Goal: Transaction & Acquisition: Purchase product/service

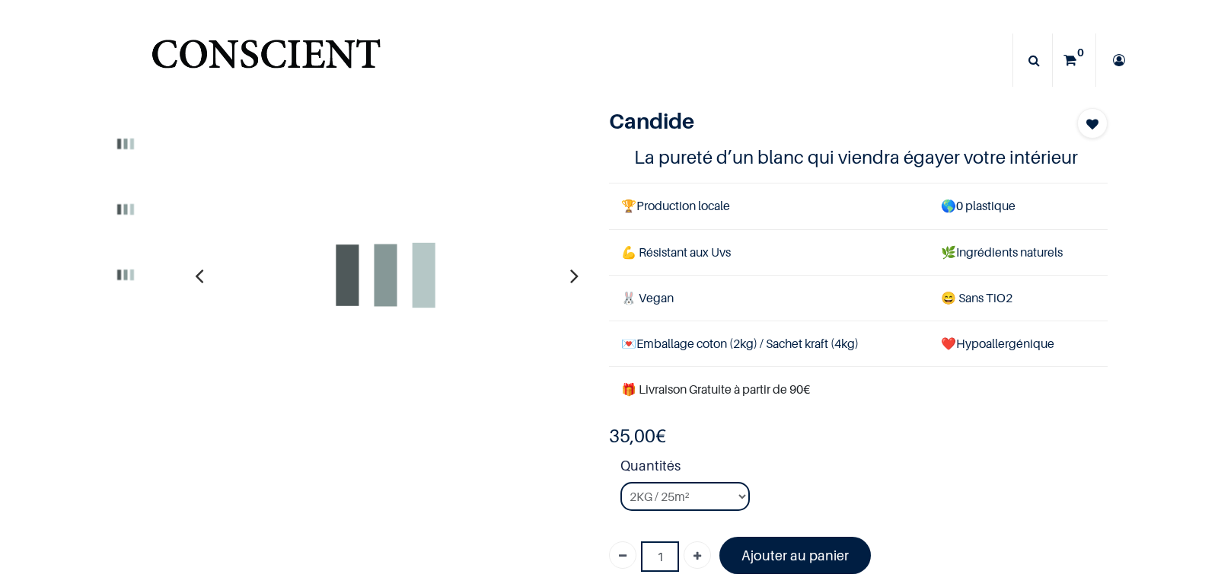
select select "3"
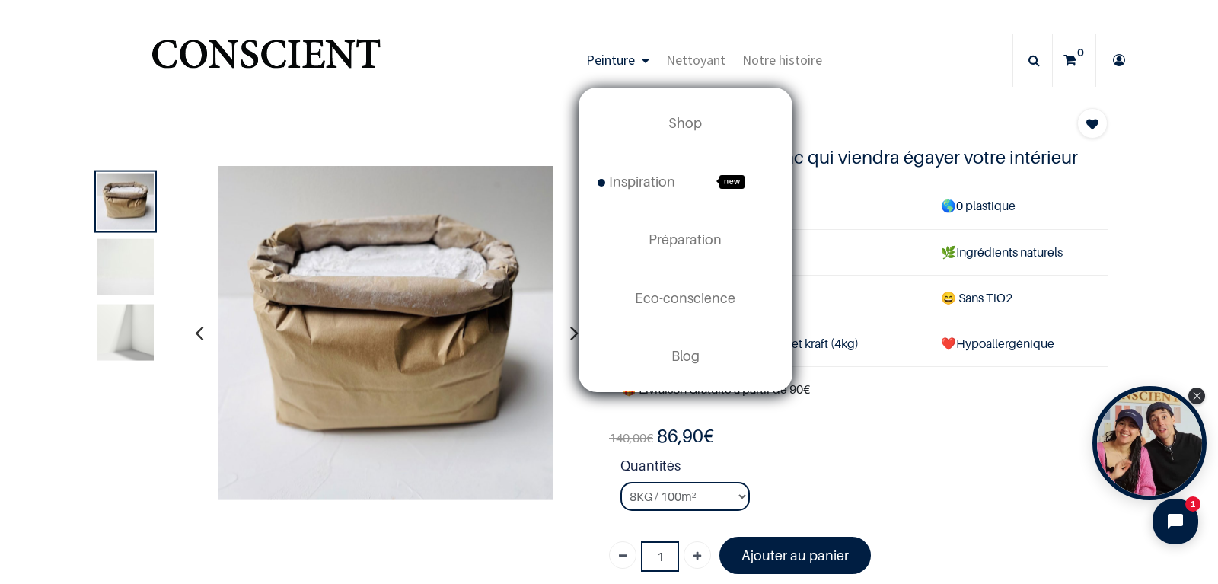
click at [635, 65] on span "Peinture" at bounding box center [610, 60] width 49 height 18
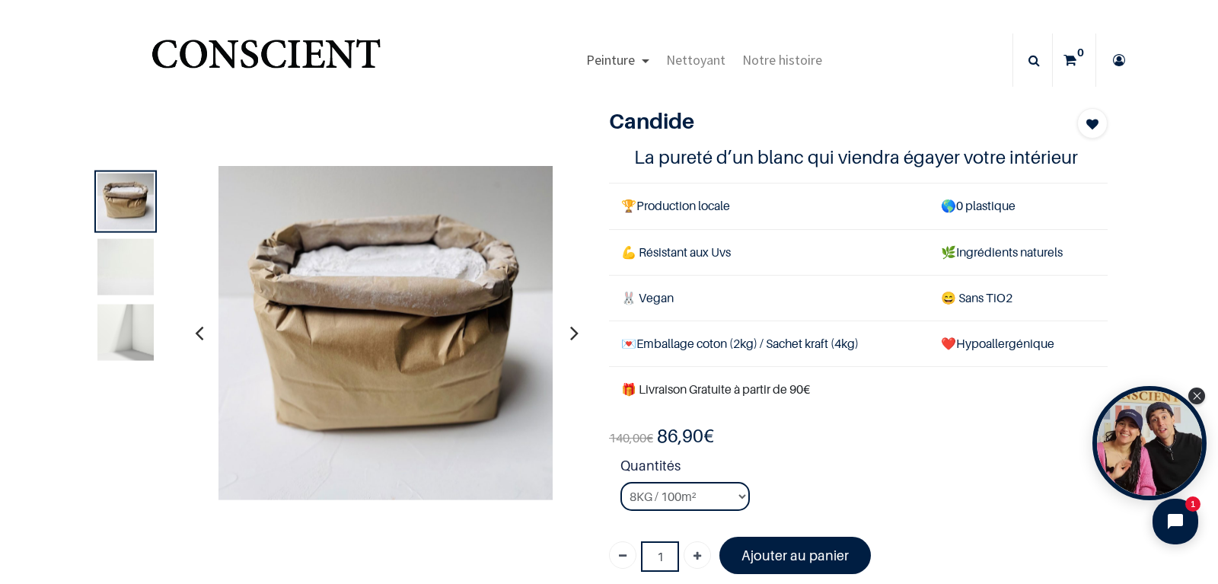
click at [635, 65] on span "Peinture" at bounding box center [610, 60] width 49 height 18
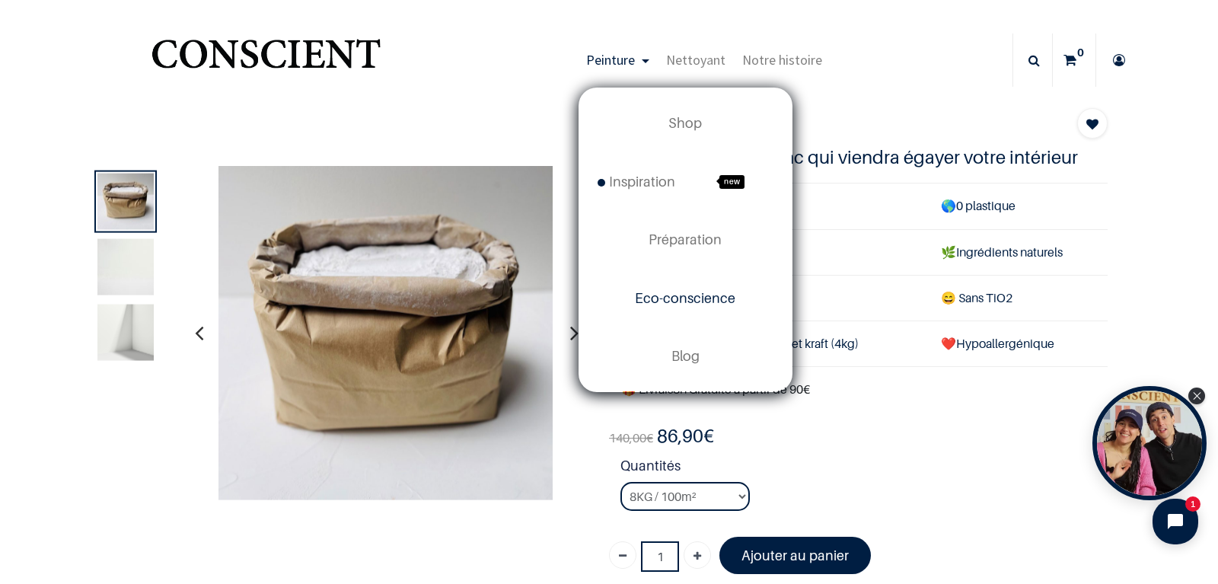
click at [687, 301] on span "Eco-conscience" at bounding box center [685, 298] width 100 height 16
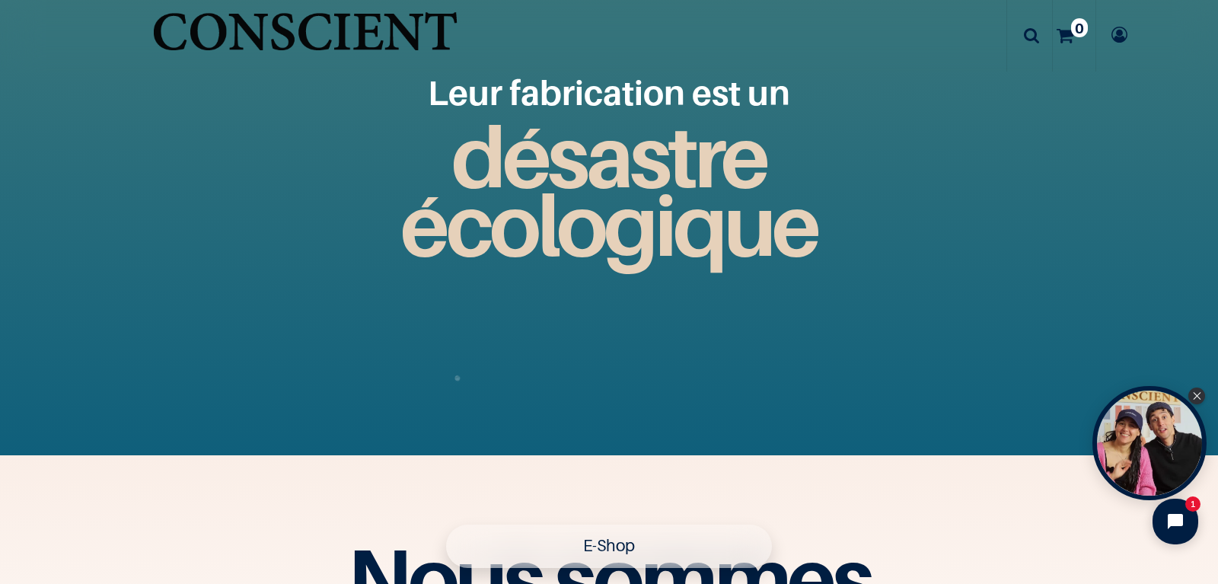
scroll to position [1737, 0]
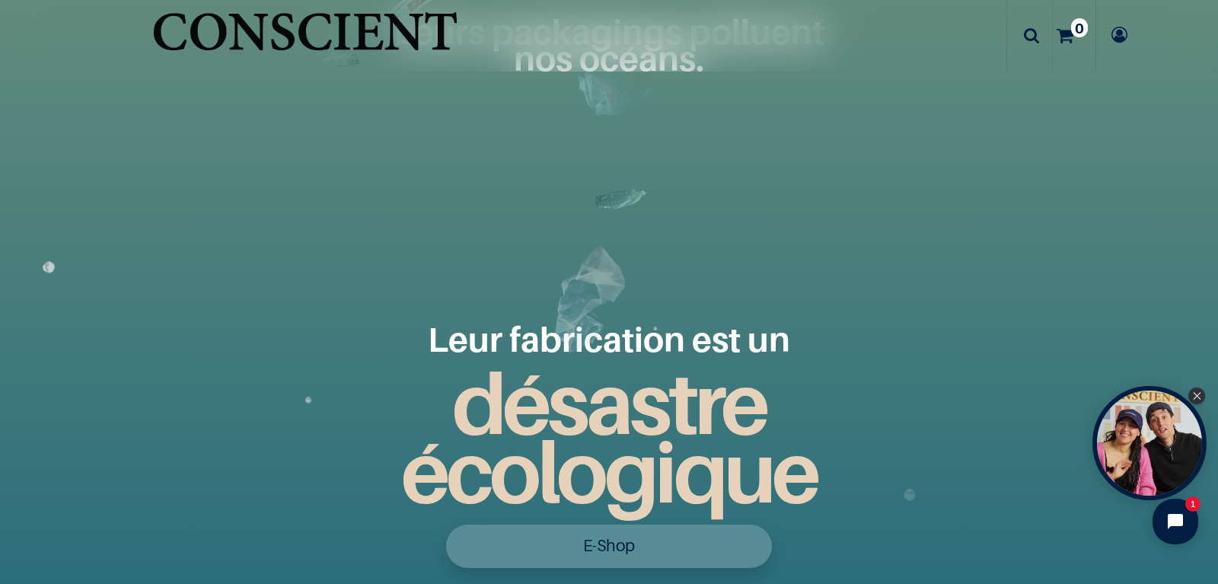
click at [724, 548] on link "E-Shop" at bounding box center [609, 545] width 326 height 43
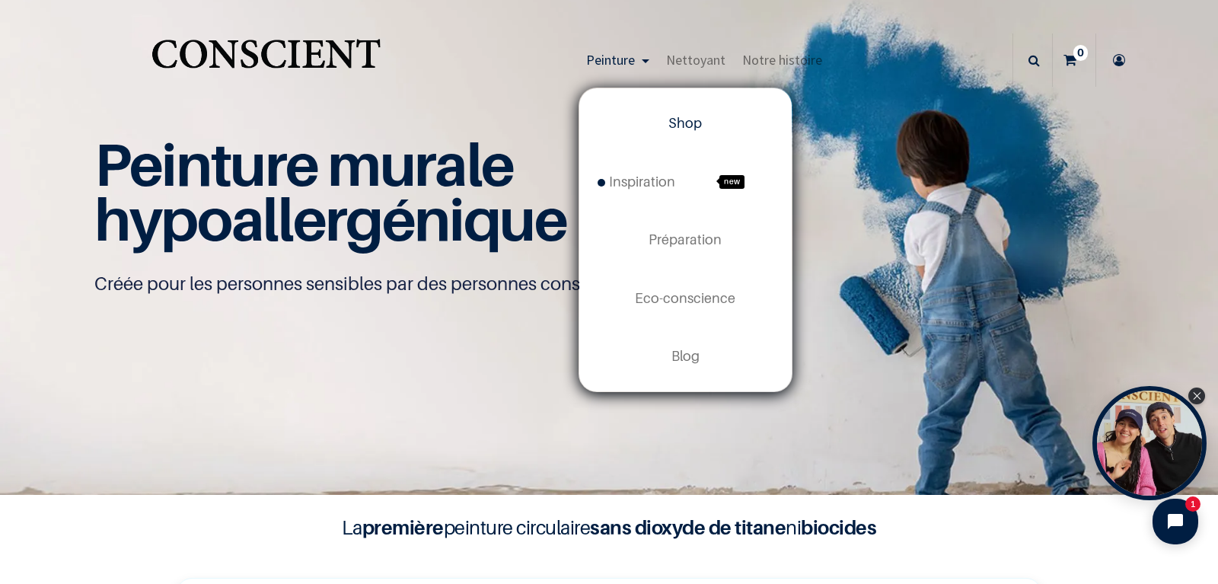
click at [630, 58] on span "Peinture" at bounding box center [610, 60] width 49 height 18
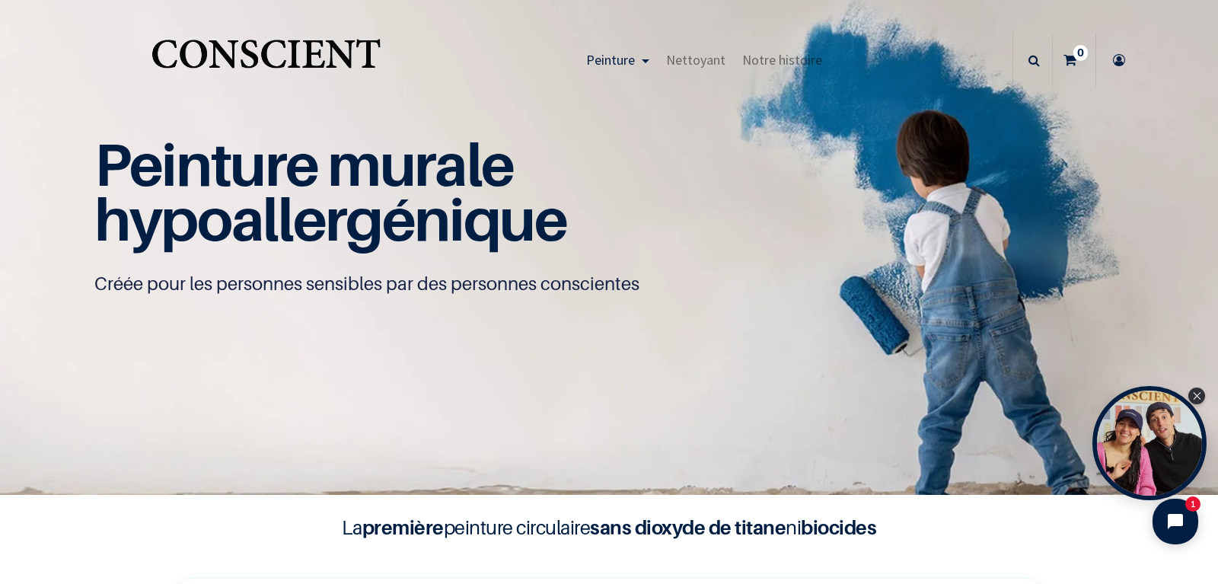
click at [630, 58] on span "Peinture" at bounding box center [610, 60] width 49 height 18
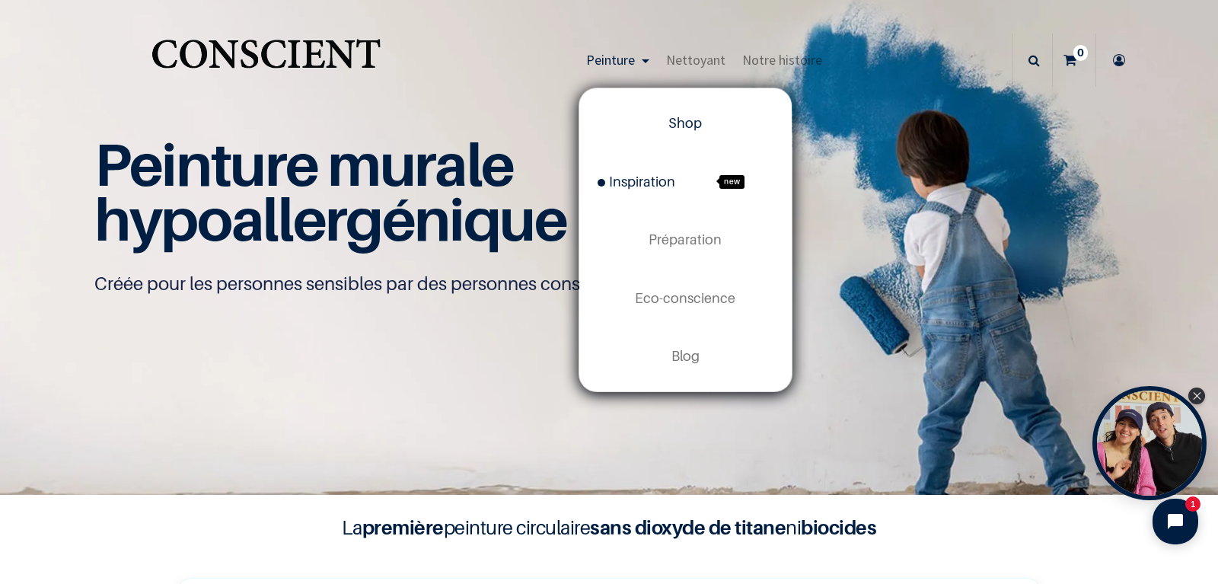
click at [638, 183] on span "Inspiration" at bounding box center [637, 182] width 78 height 16
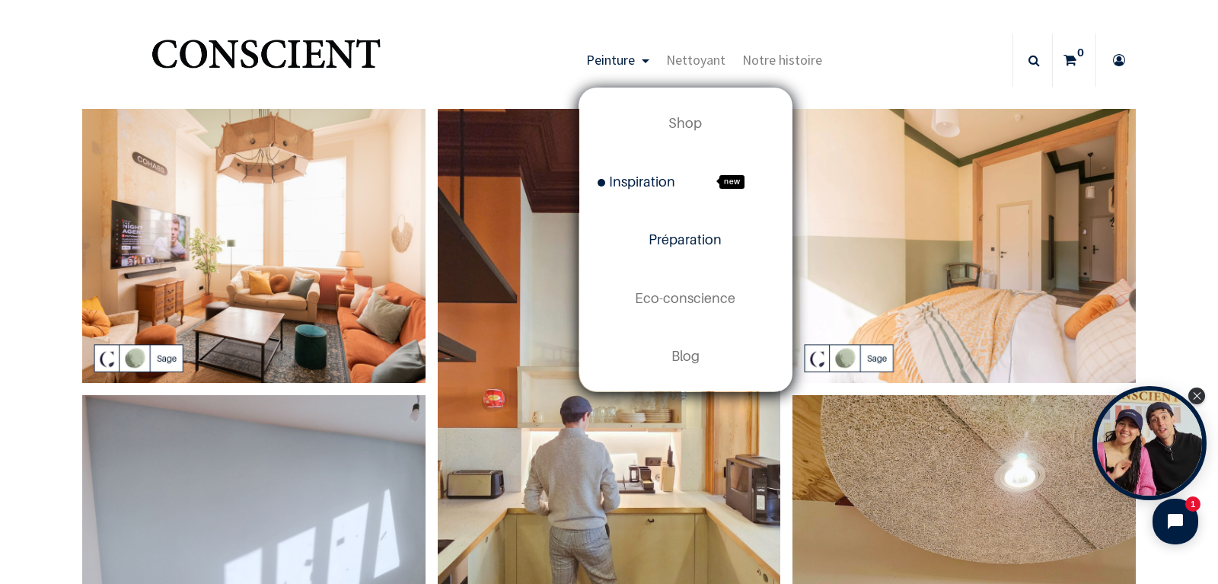
click at [680, 230] on link "Préparation" at bounding box center [685, 240] width 212 height 58
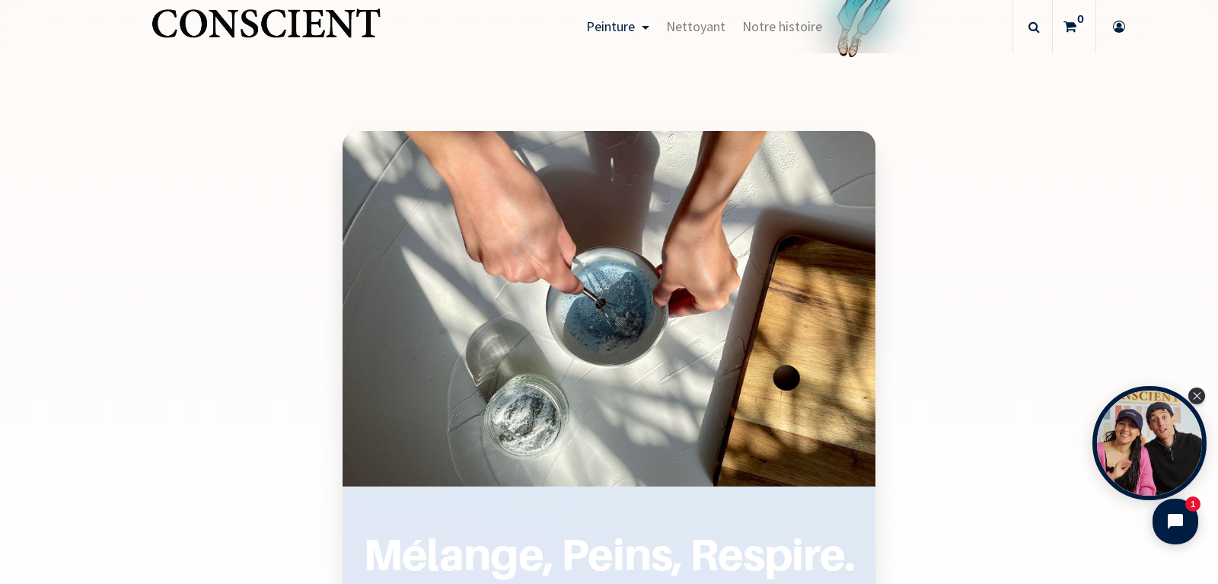
scroll to position [1820, 0]
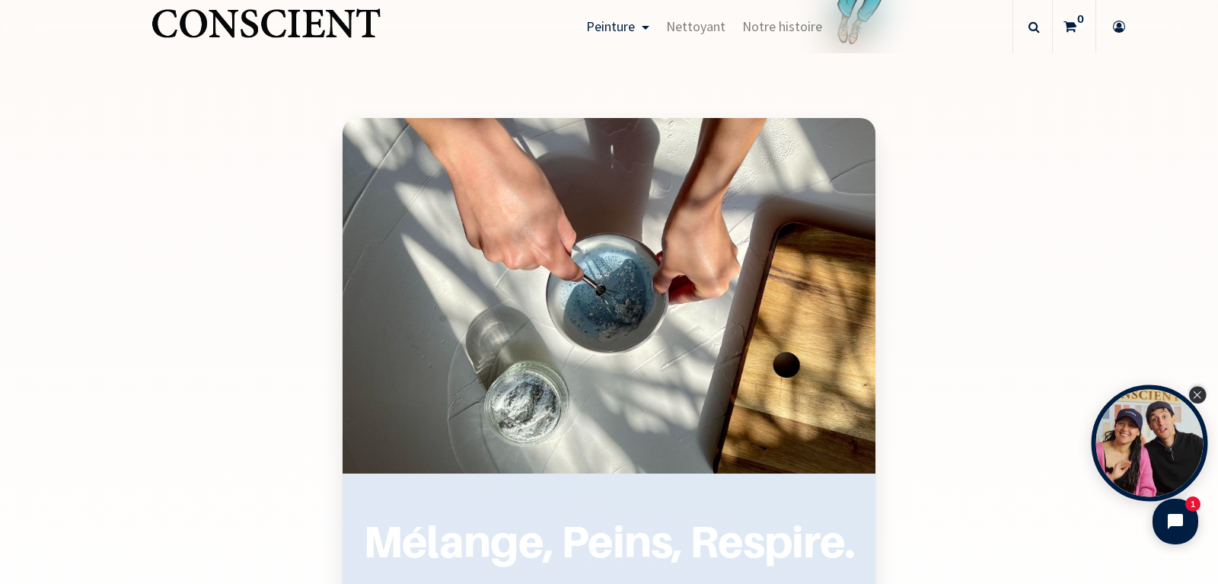
click at [1194, 396] on icon "Close Tolstoy widget" at bounding box center [1197, 395] width 8 height 8
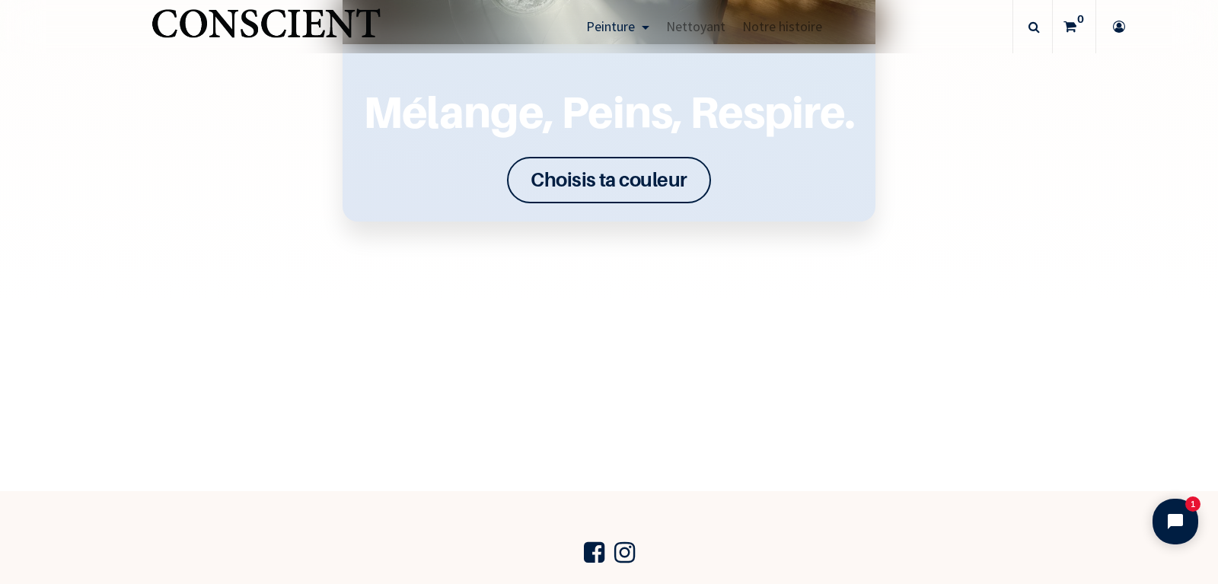
scroll to position [2254, 0]
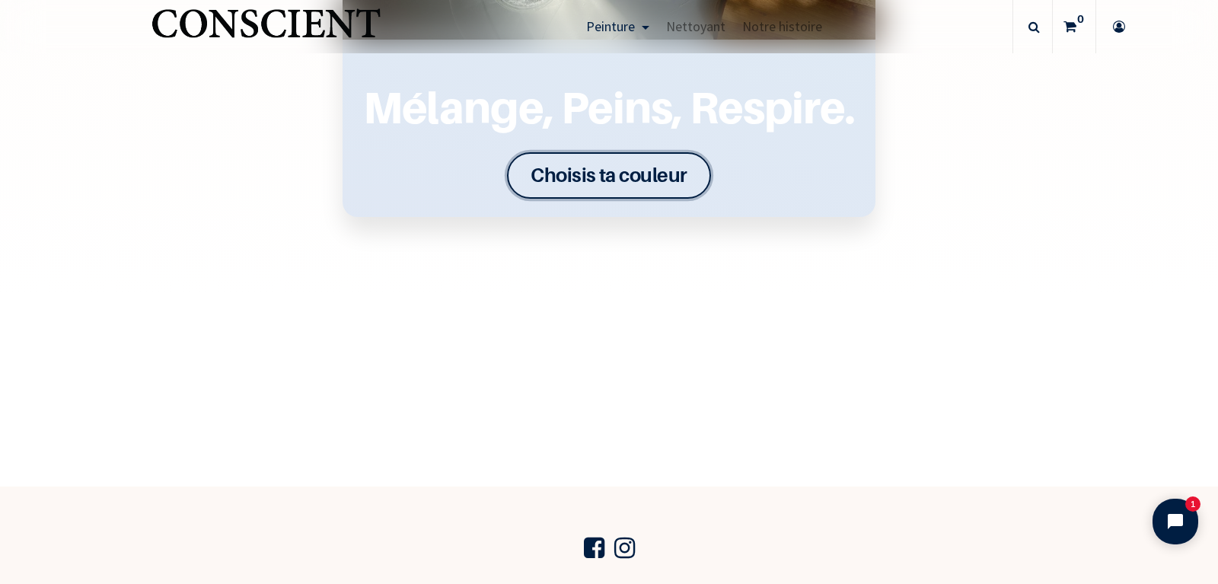
click at [629, 171] on font "Choisis ta couleur" at bounding box center [609, 175] width 157 height 24
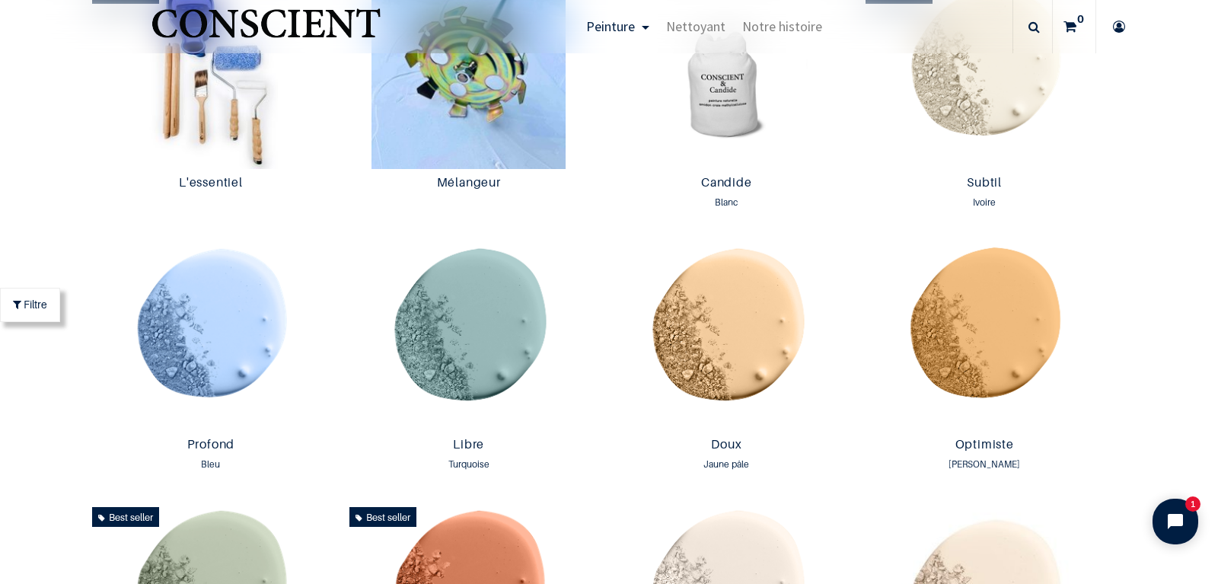
scroll to position [854, 0]
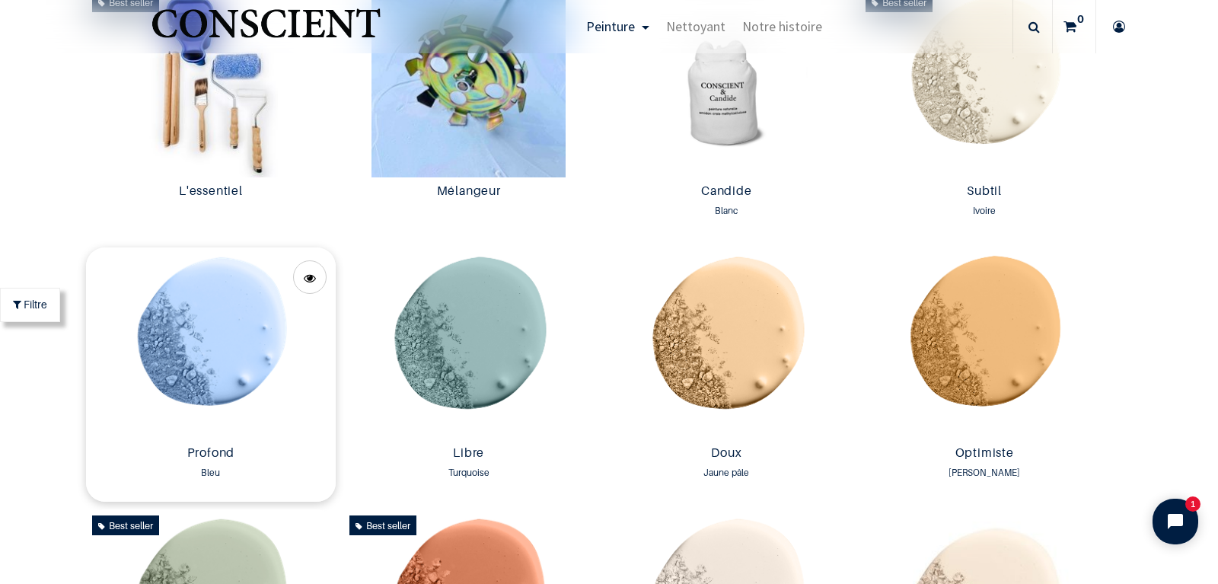
click at [194, 355] on img at bounding box center [211, 342] width 250 height 191
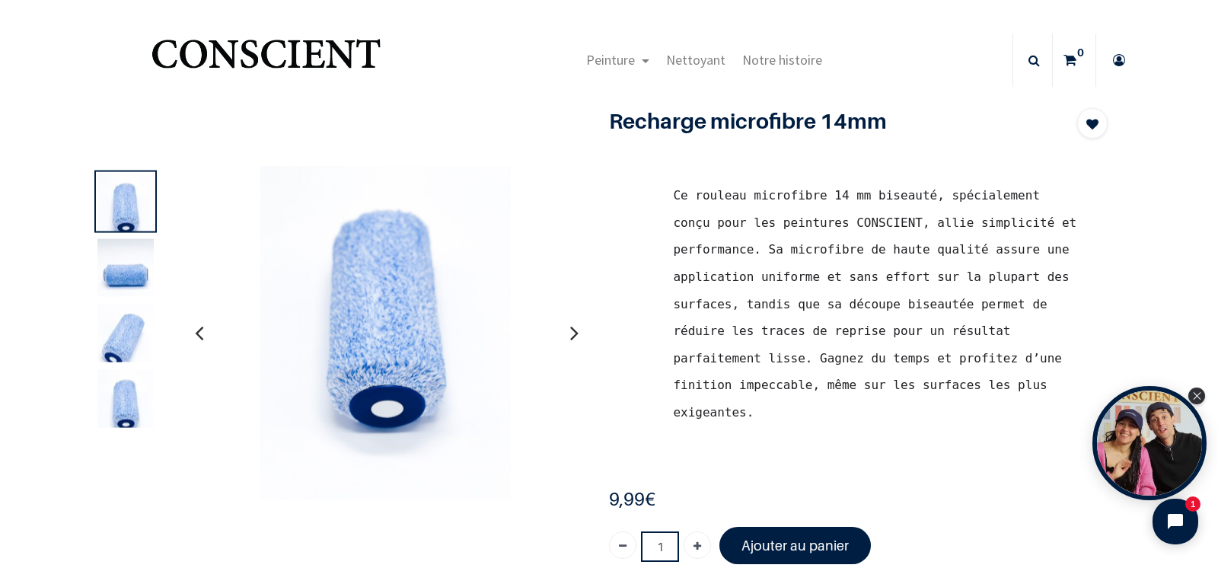
click at [126, 269] on img at bounding box center [125, 275] width 56 height 75
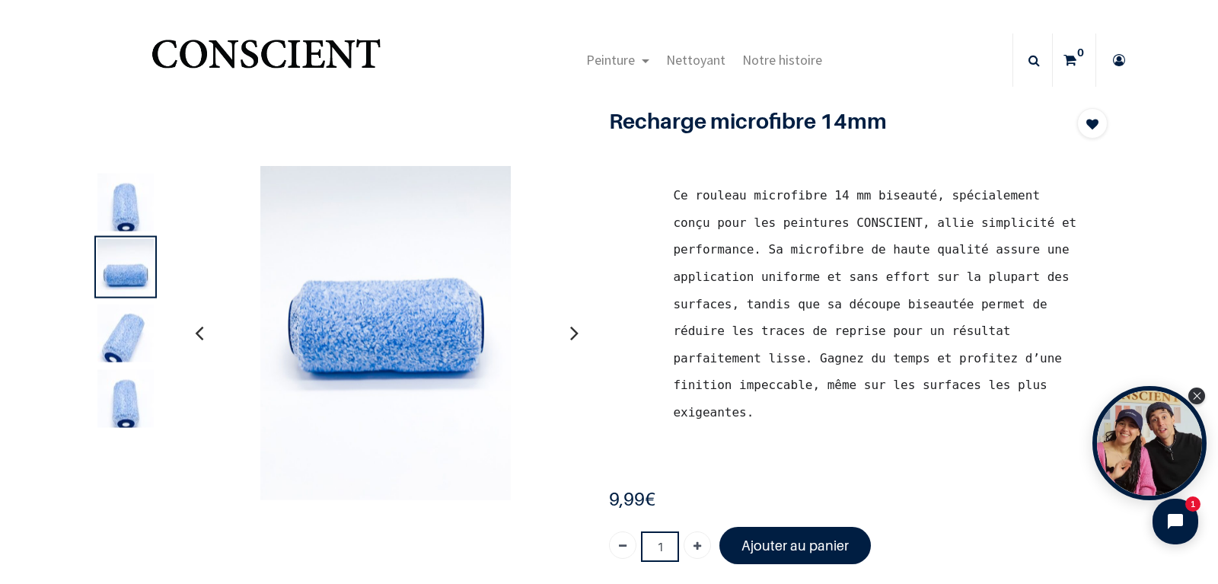
click at [129, 208] on img at bounding box center [125, 210] width 56 height 75
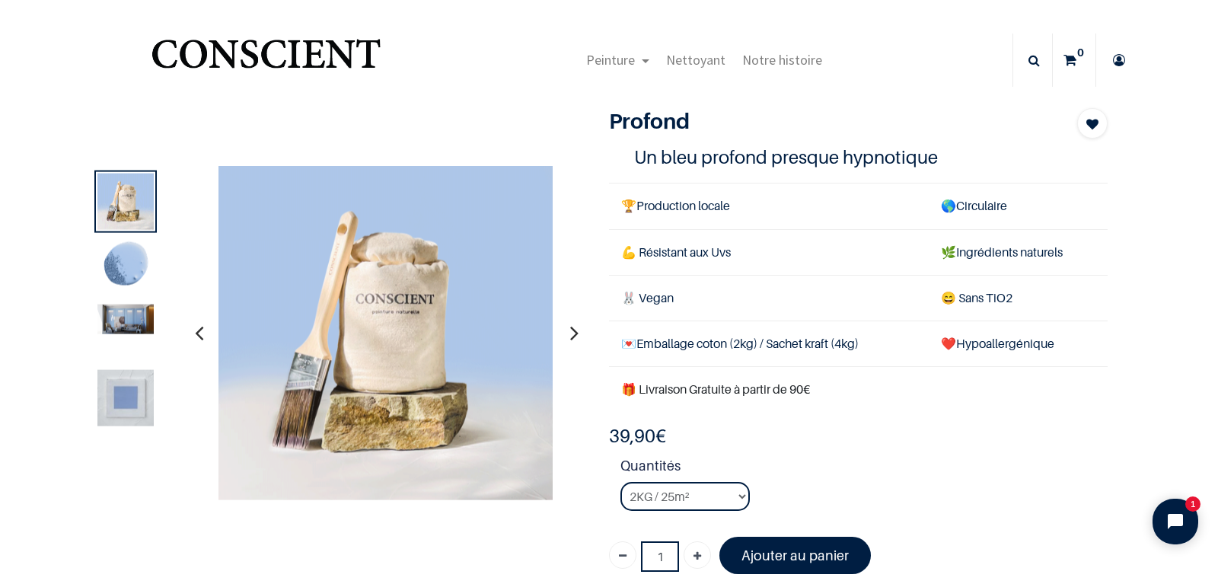
click at [137, 320] on img at bounding box center [125, 319] width 56 height 30
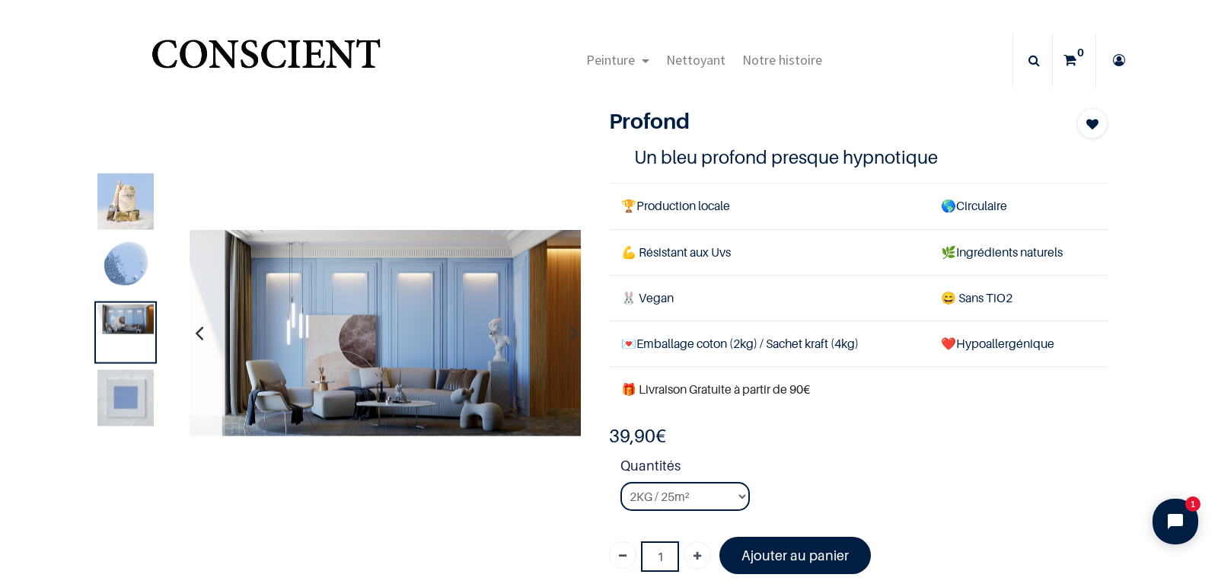
click at [115, 390] on img at bounding box center [125, 397] width 56 height 56
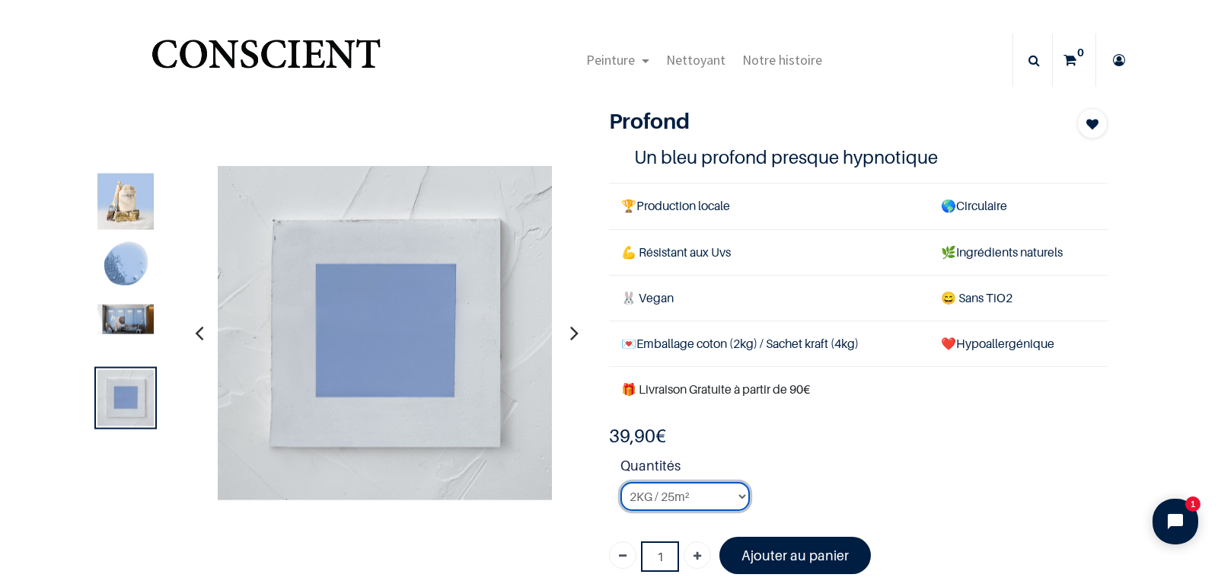
click at [620, 482] on select "2KG / 25m² 4KG / 50m² 8KG / 100m² Testeur" at bounding box center [684, 496] width 129 height 29
click option "8KG / 100m²" at bounding box center [0, 0] width 0 height 0
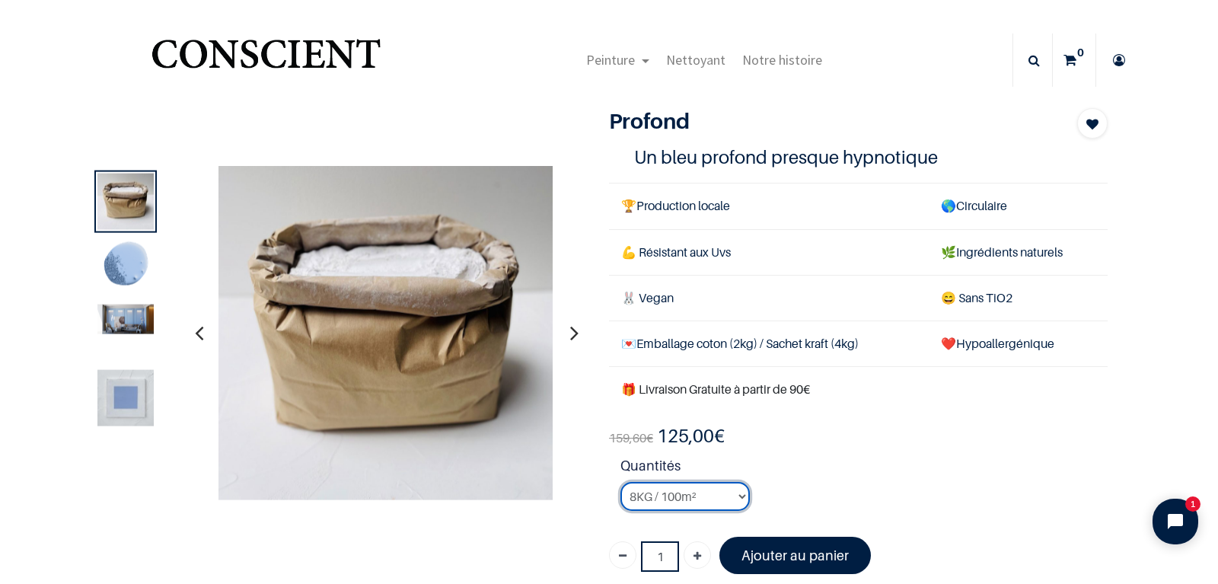
click at [620, 482] on select "2KG / 25m² 4KG / 50m² 8KG / 100m² Testeur" at bounding box center [684, 496] width 129 height 29
click option "4KG / 50m²" at bounding box center [0, 0] width 0 height 0
click at [620, 482] on select "2KG / 25m² 4KG / 50m² 8KG / 100m² Testeur" at bounding box center [684, 496] width 129 height 29
select select "43"
click option "2KG / 25m²" at bounding box center [0, 0] width 0 height 0
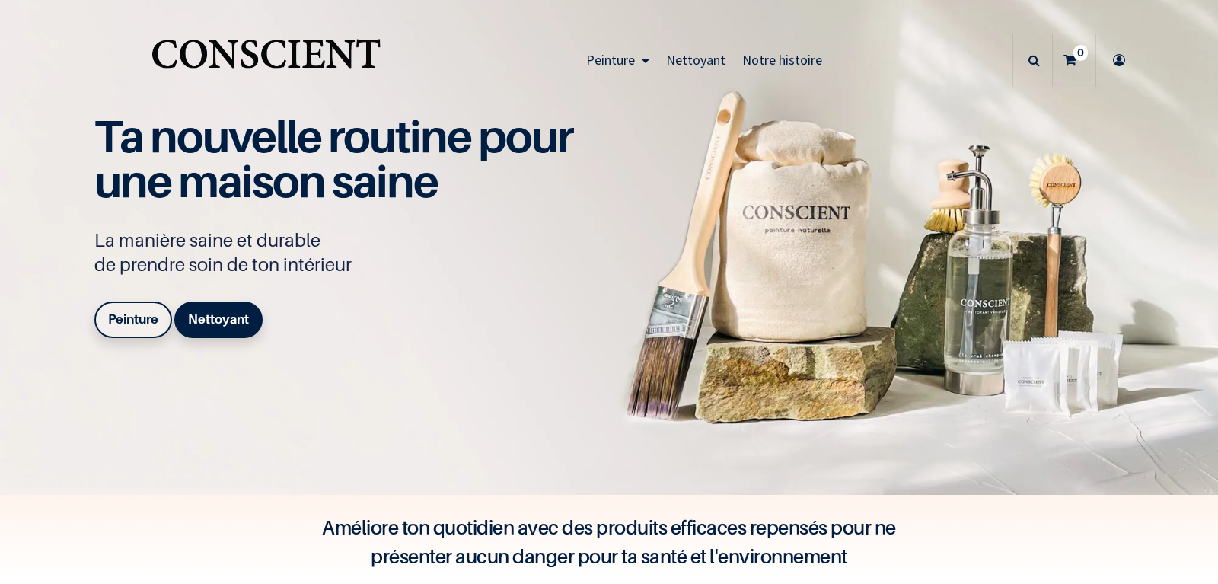
click at [131, 323] on b "Peinture" at bounding box center [133, 318] width 50 height 15
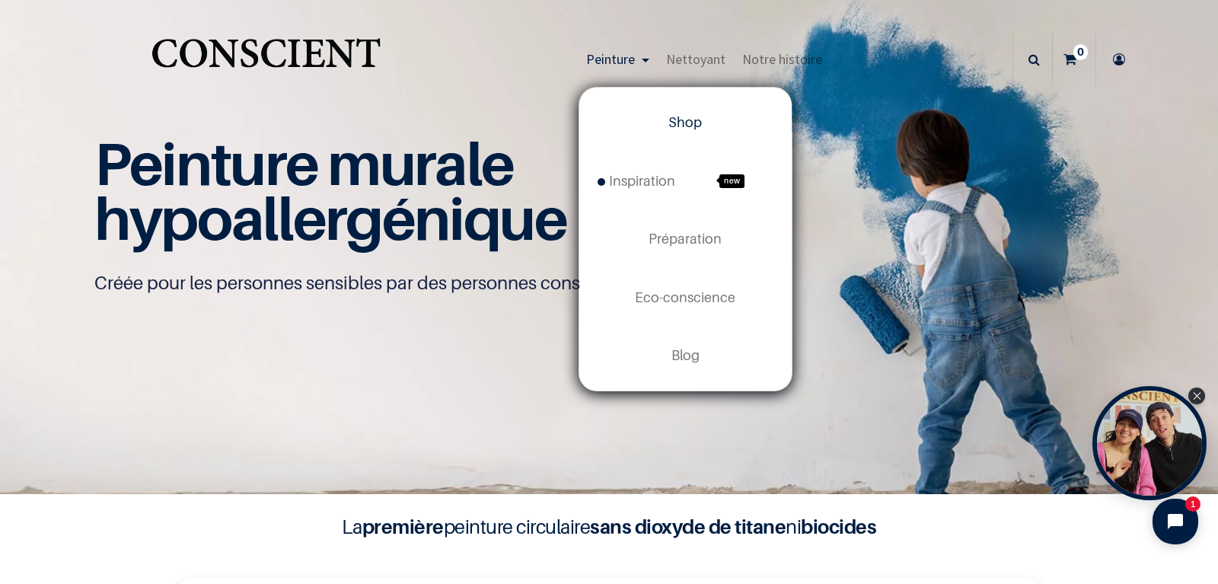
click at [694, 119] on span "Shop" at bounding box center [684, 122] width 33 height 16
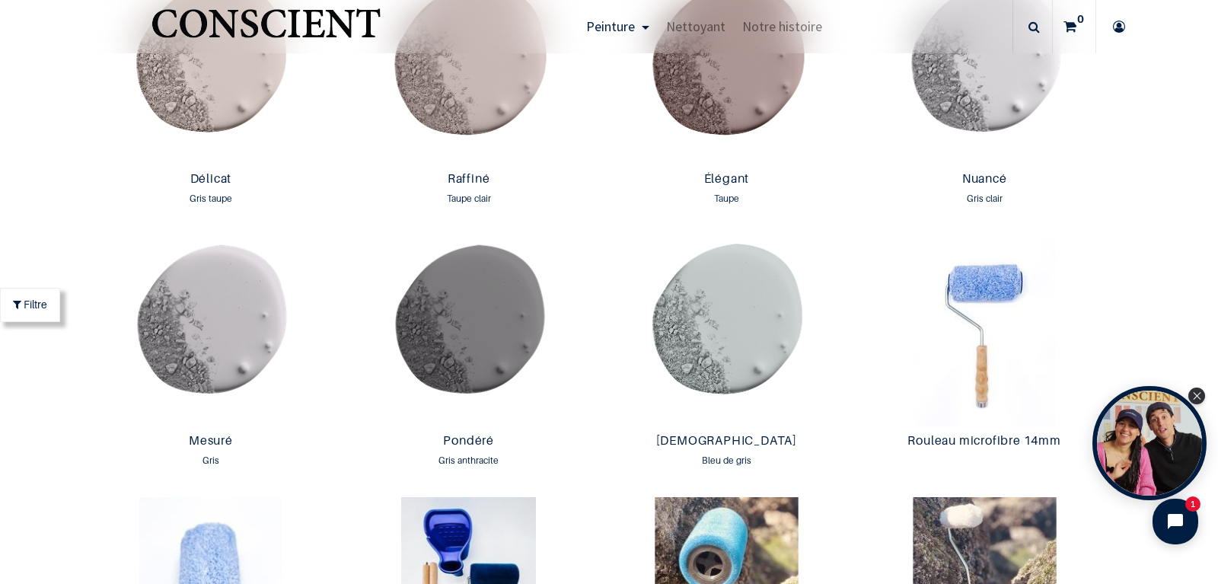
scroll to position [2442, 0]
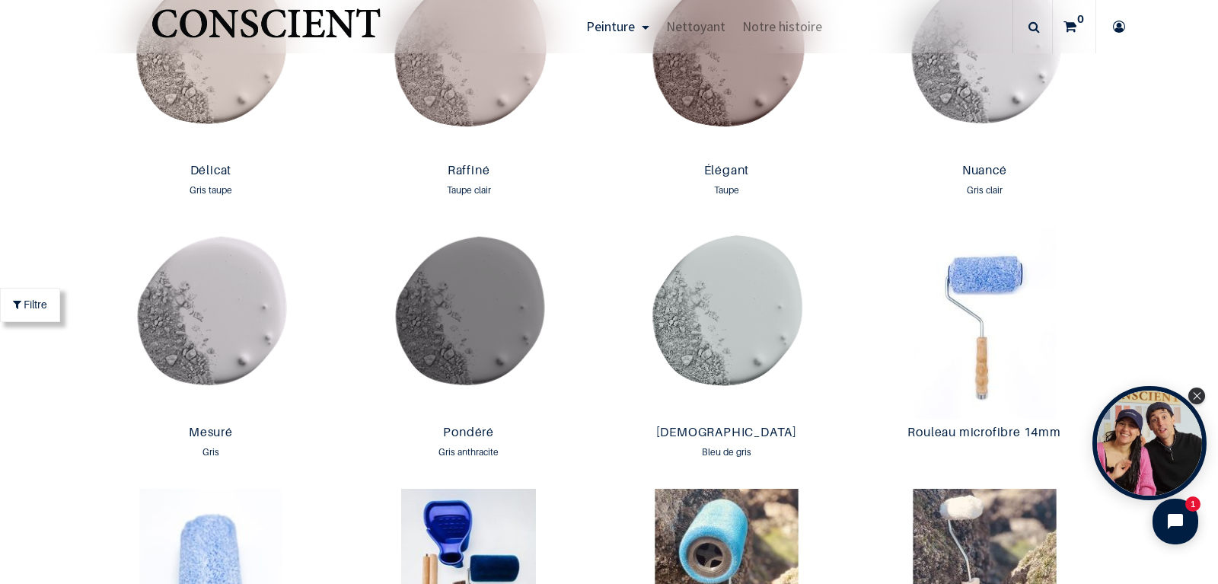
drag, startPoint x: 1213, startPoint y: 35, endPoint x: 1190, endPoint y: 237, distance: 203.8
click at [1190, 237] on div "Peinture murale hypoallergénique Créée pour les personnes sensibles par des per…" at bounding box center [609, 504] width 1218 height 5892
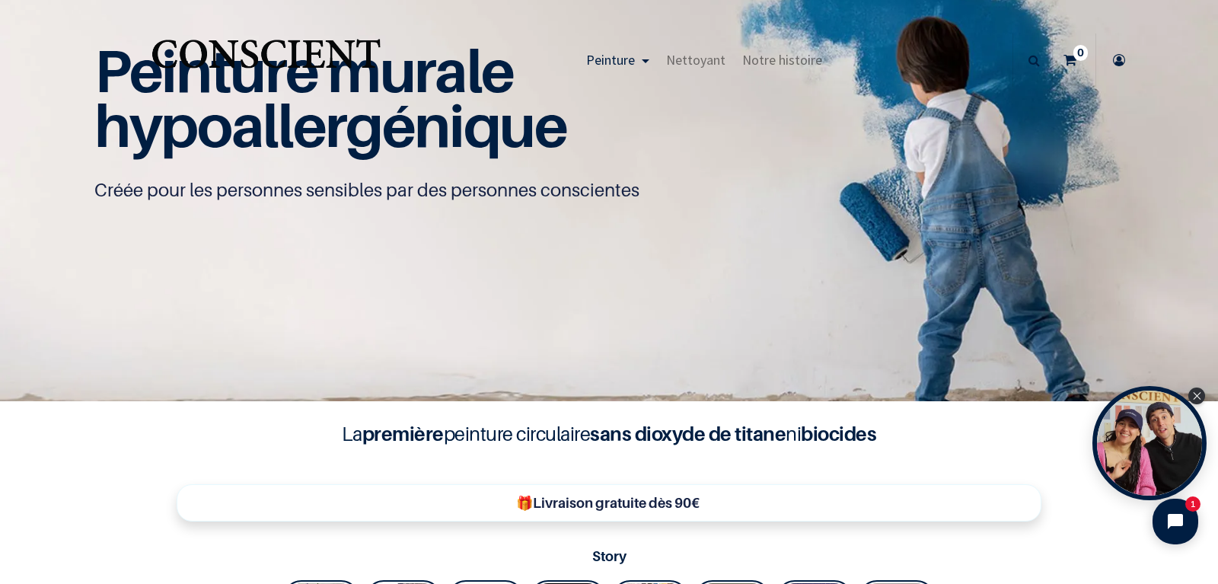
scroll to position [0, 0]
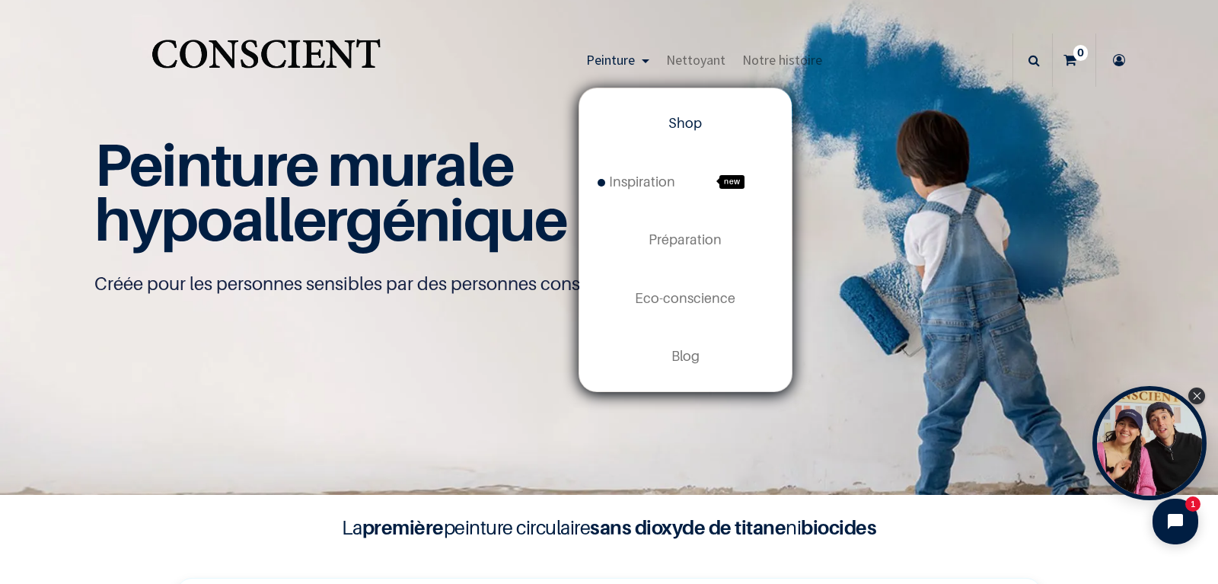
click at [693, 117] on span "Shop" at bounding box center [684, 123] width 33 height 16
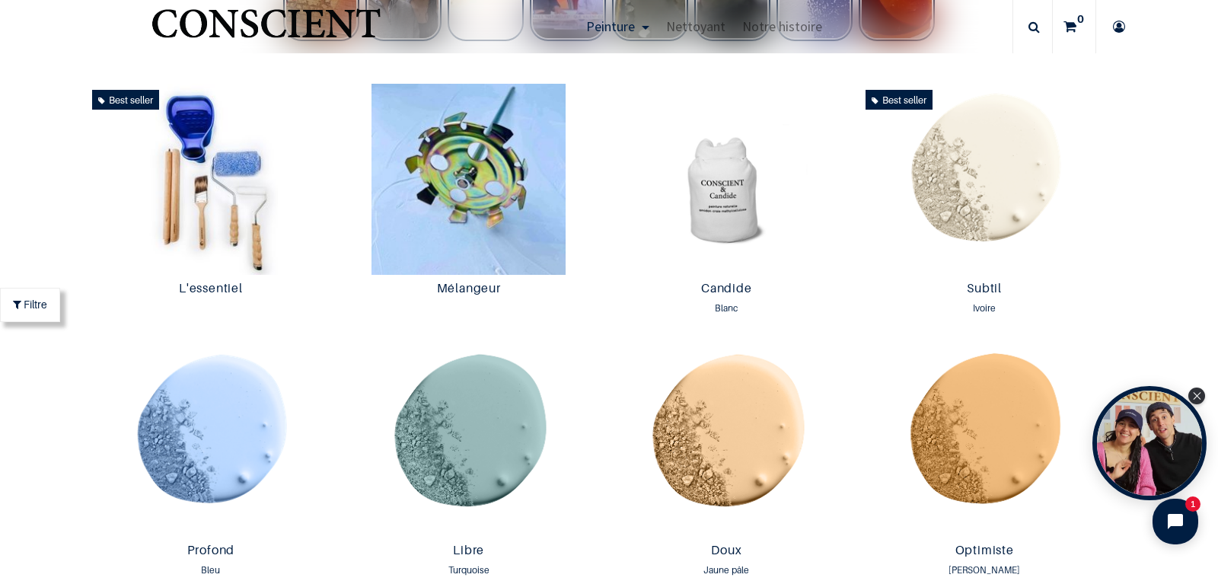
scroll to position [765, 0]
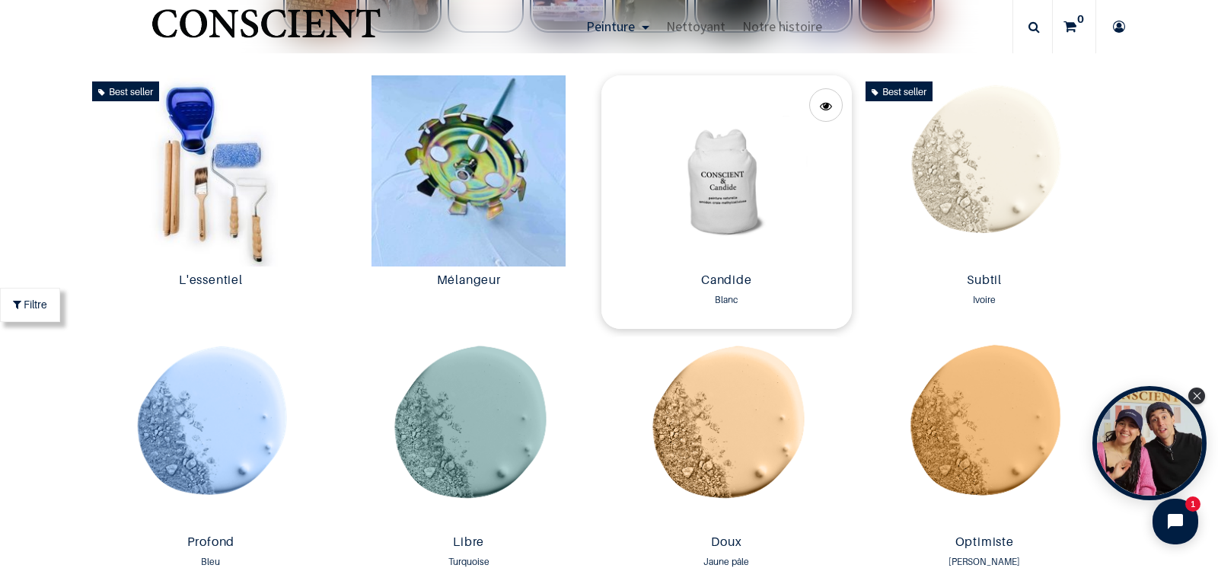
click at [692, 200] on img at bounding box center [726, 170] width 250 height 191
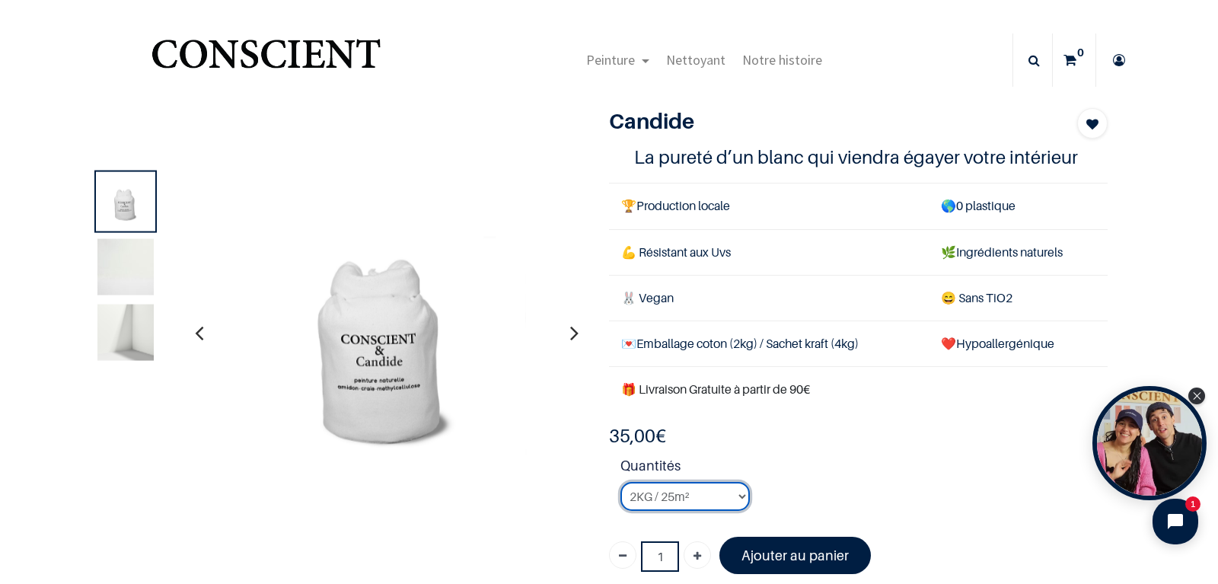
click at [620, 482] on select "2KG / 25m² 4KG / 50m² 8KG / 100m² Testeur" at bounding box center [684, 496] width 129 height 29
select select "50"
click option "Testeur" at bounding box center [0, 0] width 0 height 0
